Goal: Task Accomplishment & Management: Manage account settings

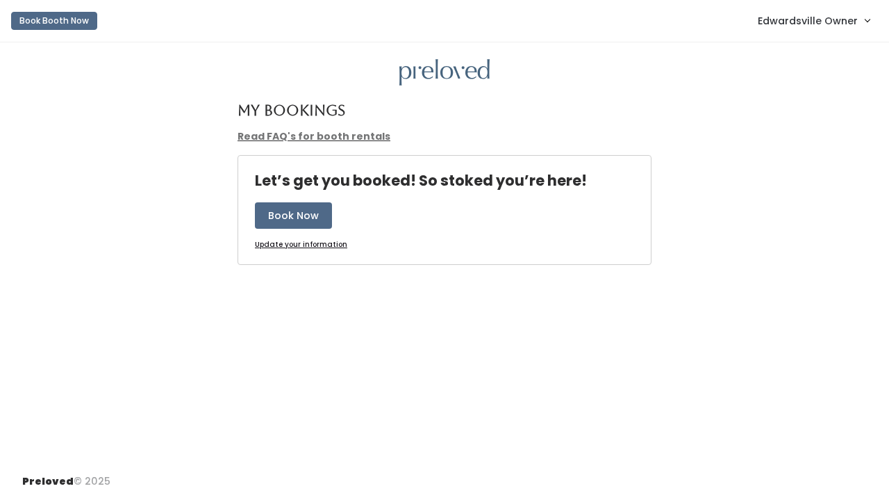
click at [842, 15] on span "Edwardsville Owner" at bounding box center [808, 20] width 100 height 15
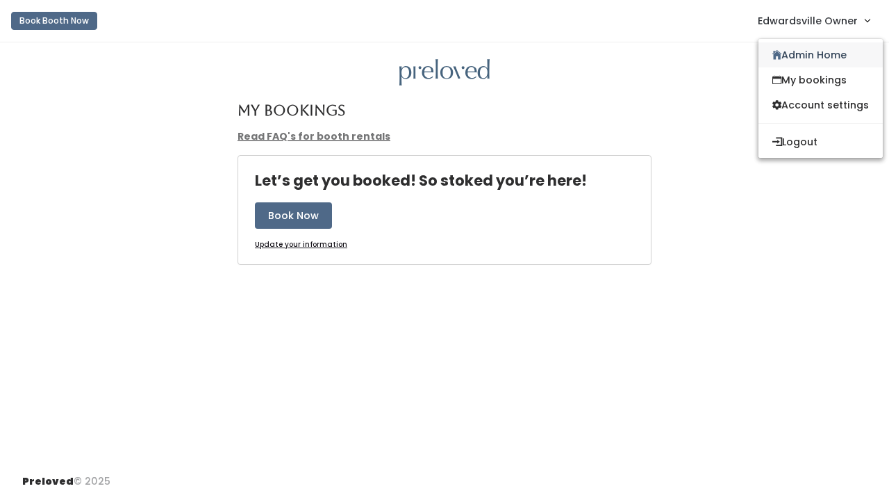
click at [798, 62] on link "Admin Home" at bounding box center [821, 54] width 124 height 25
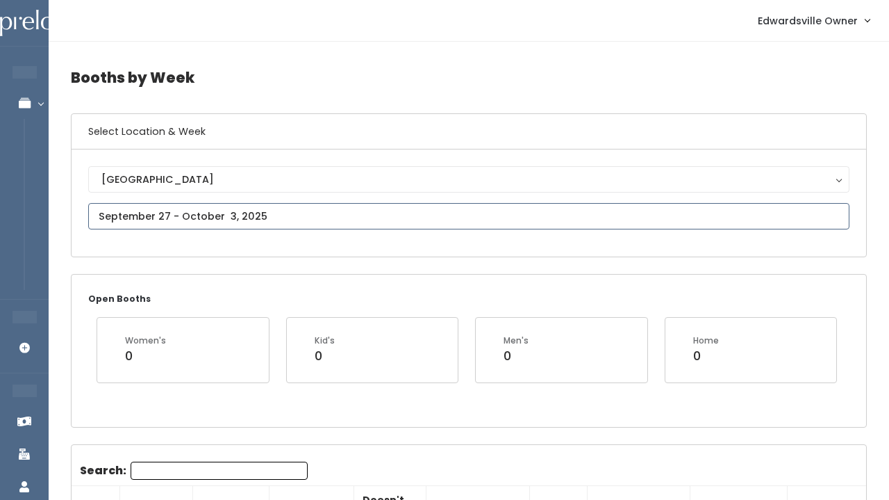
click at [311, 218] on input "text" at bounding box center [469, 216] width 762 height 26
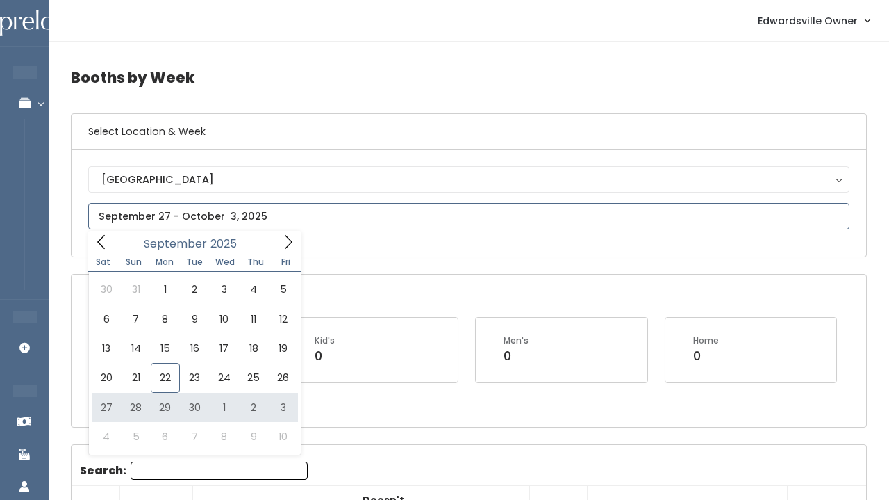
type input "September 27 to October 3"
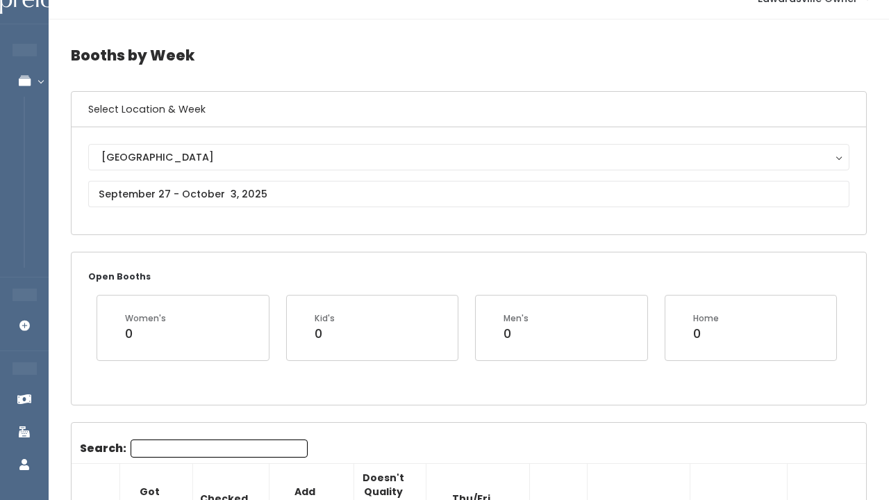
scroll to position [21, 0]
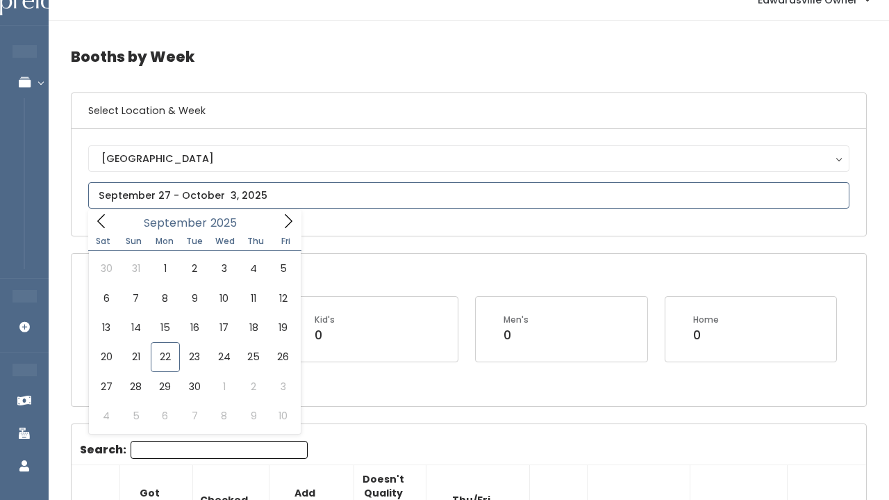
click at [207, 190] on input "text" at bounding box center [469, 195] width 762 height 26
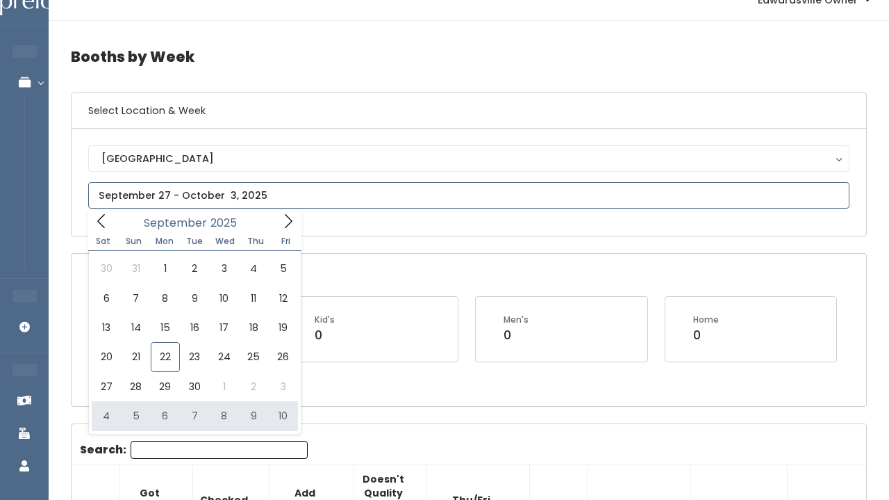
type input "October 4 to October 10"
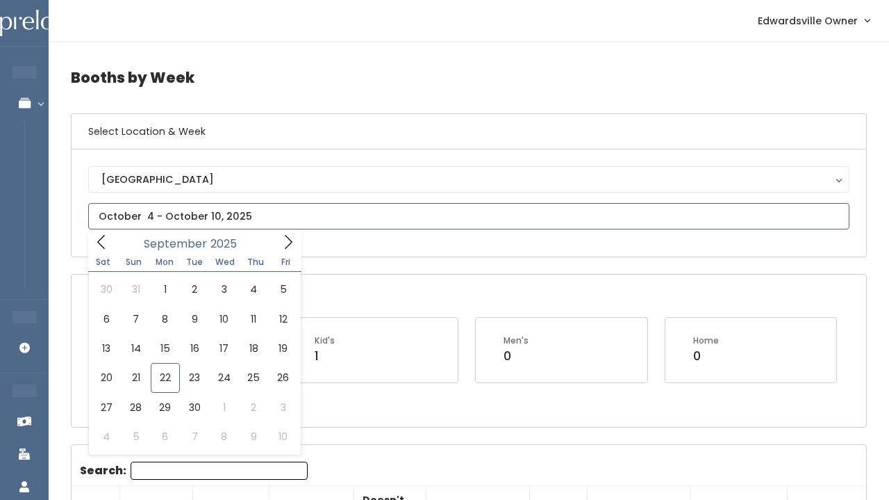
click at [215, 221] on input "text" at bounding box center [469, 216] width 762 height 26
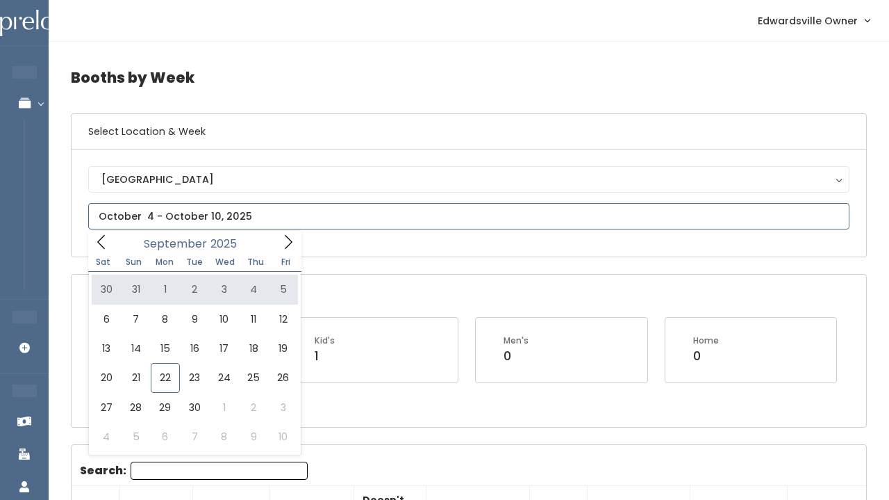
click at [291, 245] on icon at bounding box center [288, 241] width 15 height 15
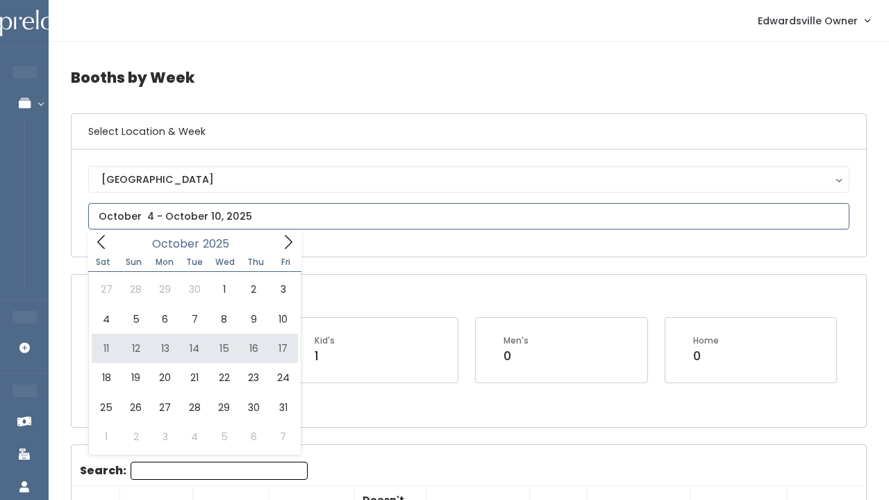
type input "October 11 to October 17"
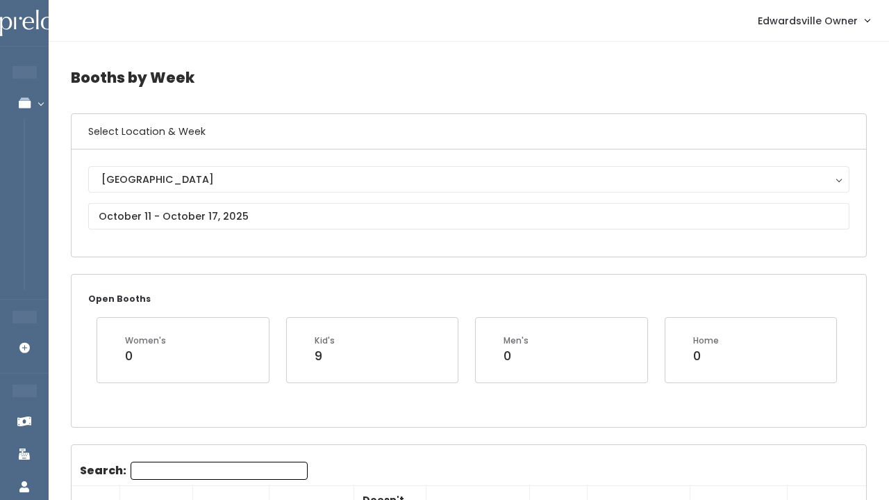
click at [796, 29] on link "Edwardsville Owner" at bounding box center [814, 21] width 140 height 30
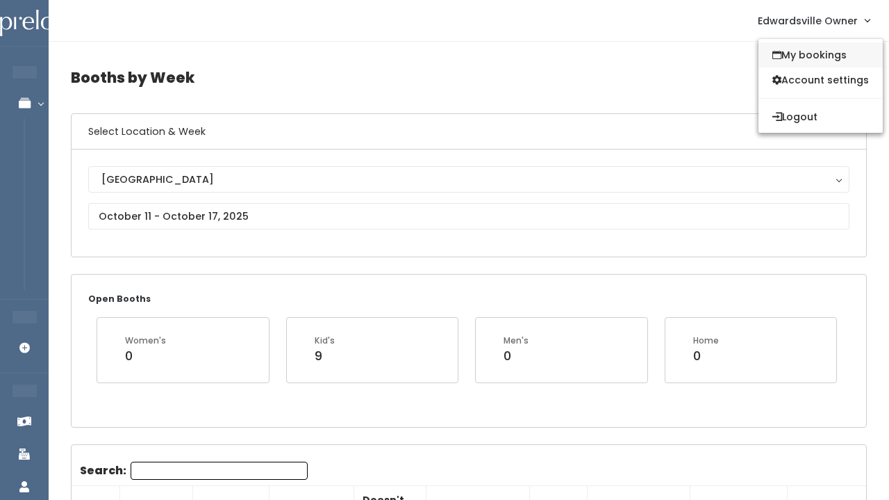
click at [773, 51] on icon at bounding box center [777, 55] width 9 height 10
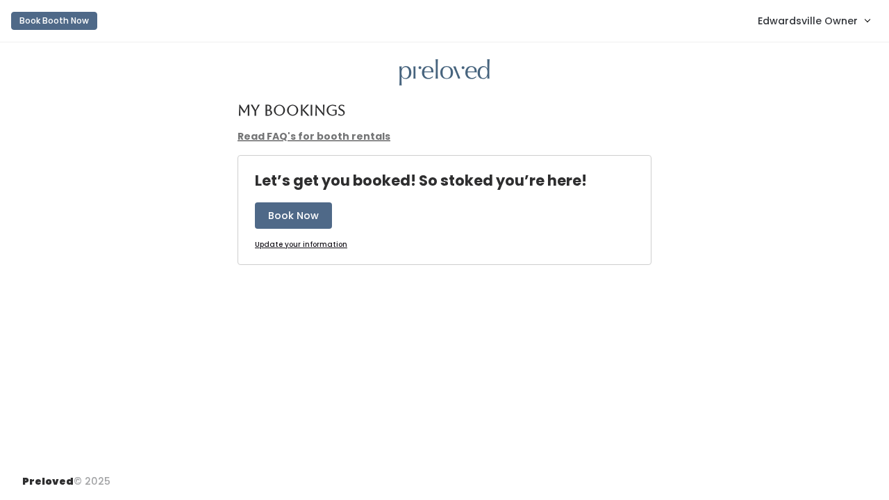
click at [832, 26] on span "Edwardsville Owner" at bounding box center [808, 20] width 100 height 15
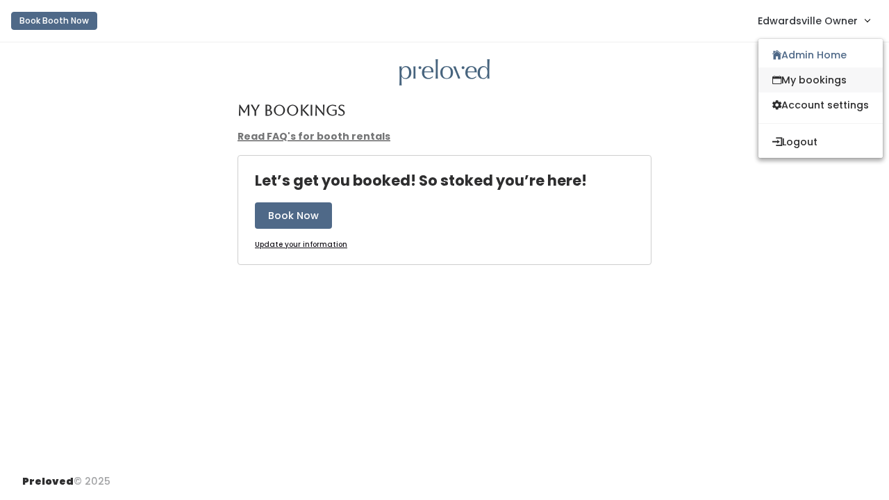
click at [816, 79] on link "My bookings" at bounding box center [821, 79] width 124 height 25
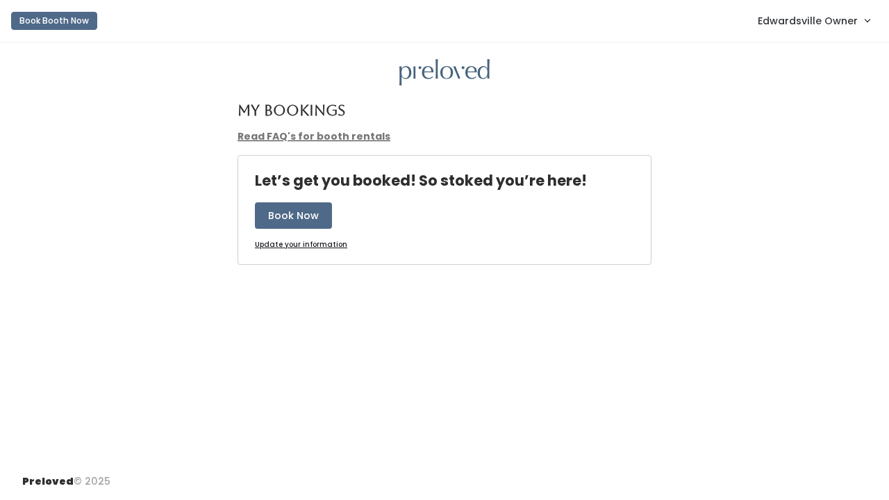
click at [811, 20] on span "Edwardsville Owner" at bounding box center [808, 20] width 100 height 15
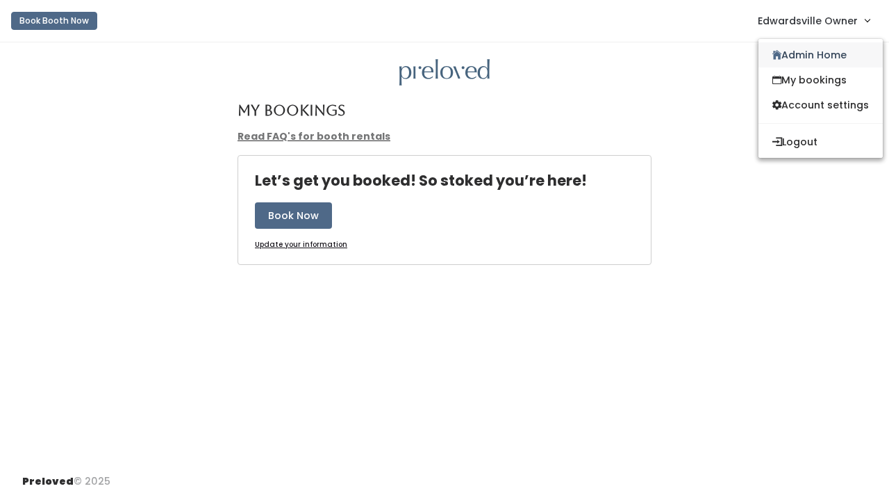
click at [813, 51] on link "Admin Home" at bounding box center [821, 54] width 124 height 25
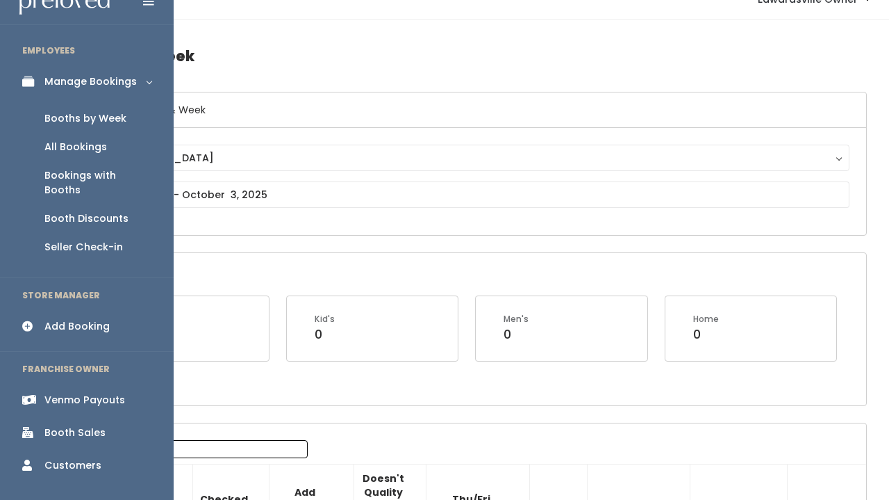
scroll to position [24, 0]
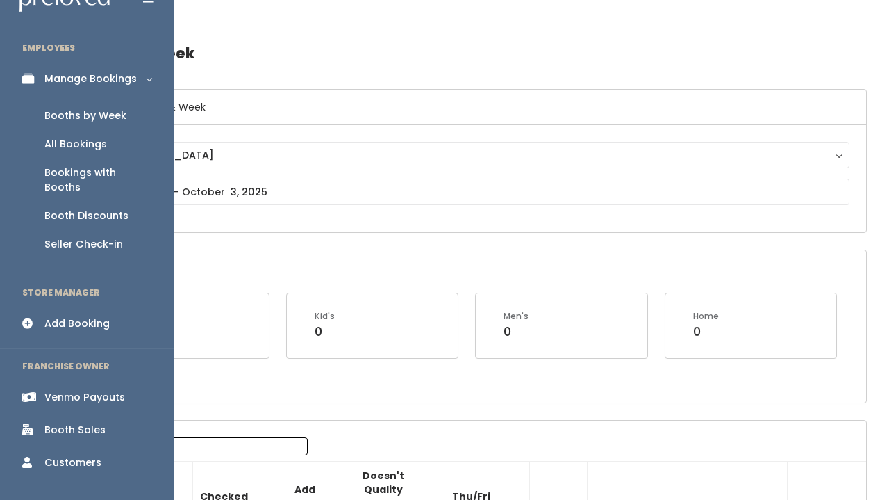
click at [92, 208] on div "Booth Discounts" at bounding box center [86, 215] width 84 height 15
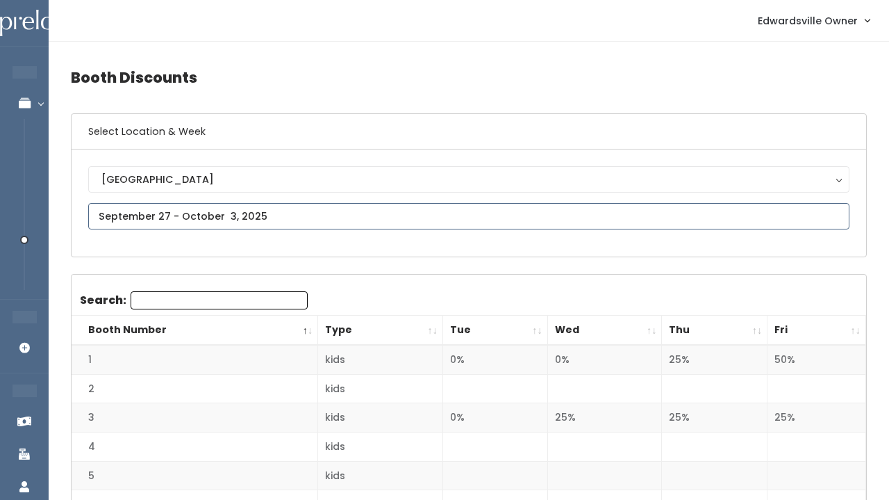
click at [269, 220] on input "text" at bounding box center [469, 216] width 762 height 26
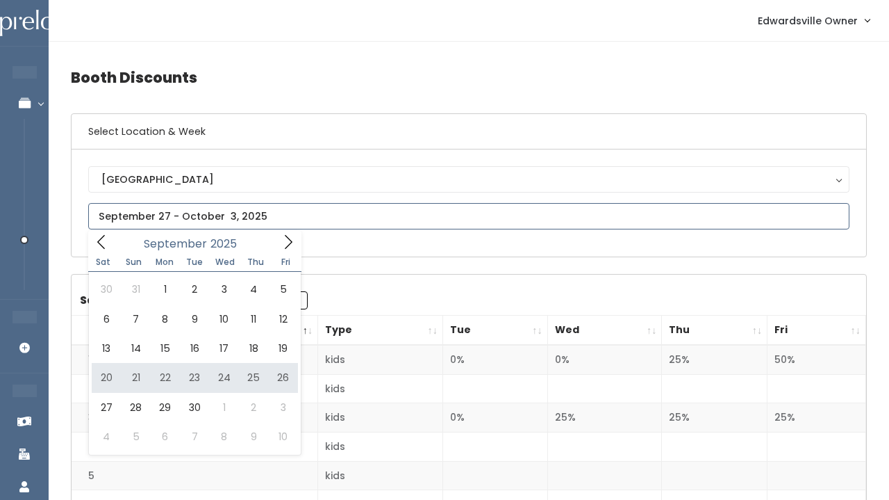
type input "September 20 to September 26"
